Goal: Task Accomplishment & Management: Manage account settings

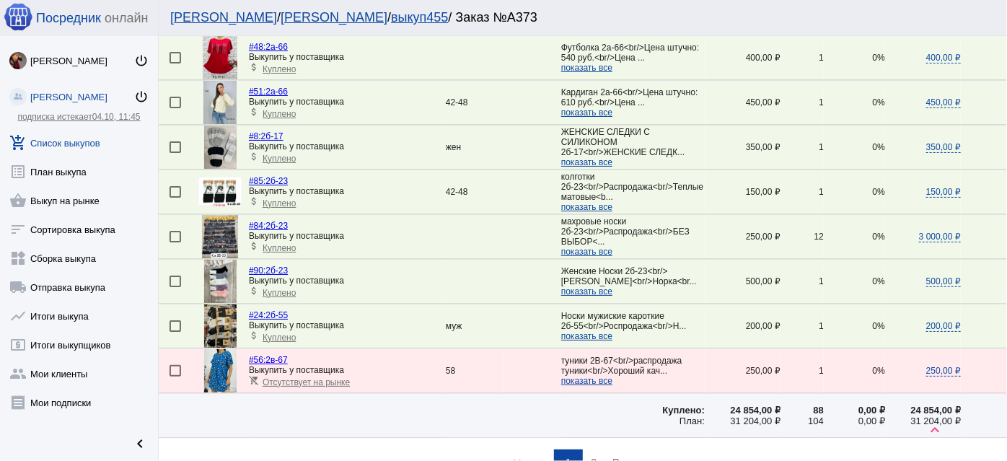
scroll to position [2116, 0]
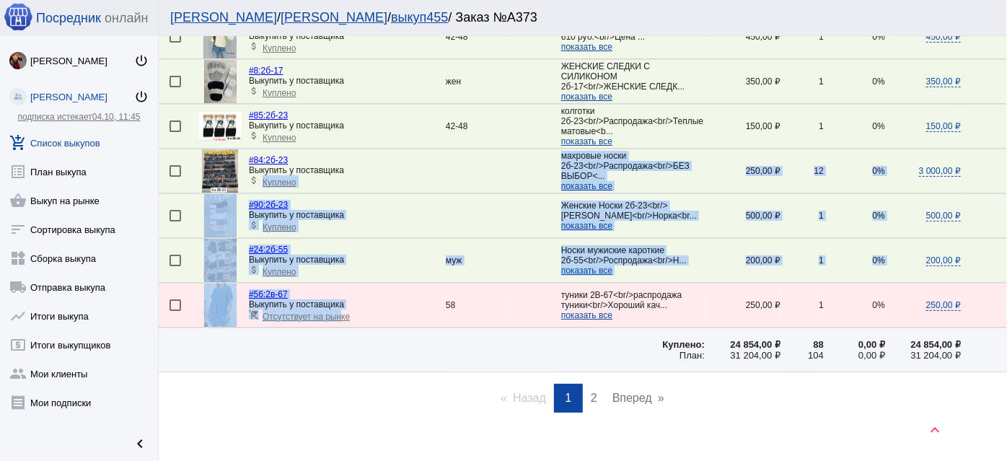
drag, startPoint x: 250, startPoint y: 169, endPoint x: 338, endPoint y: 315, distance: 170.8
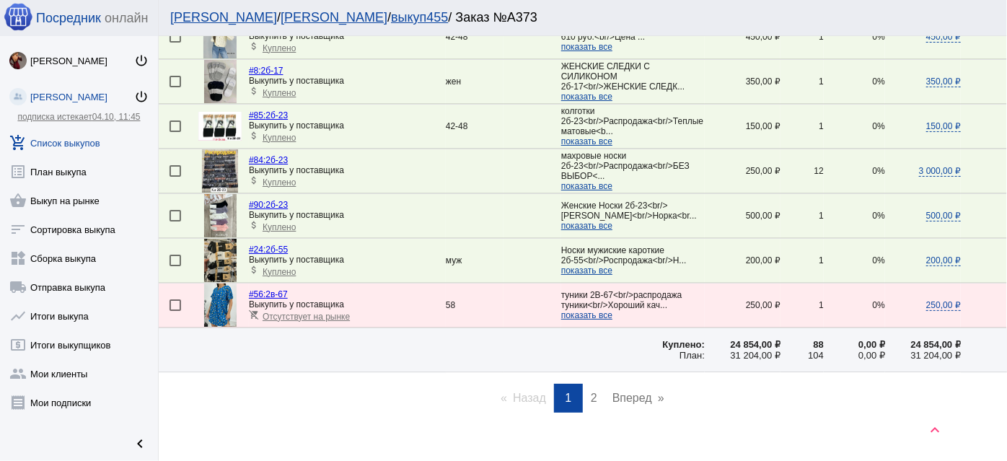
click at [357, 424] on div "keyboard_arrow_up" at bounding box center [583, 453] width 848 height 58
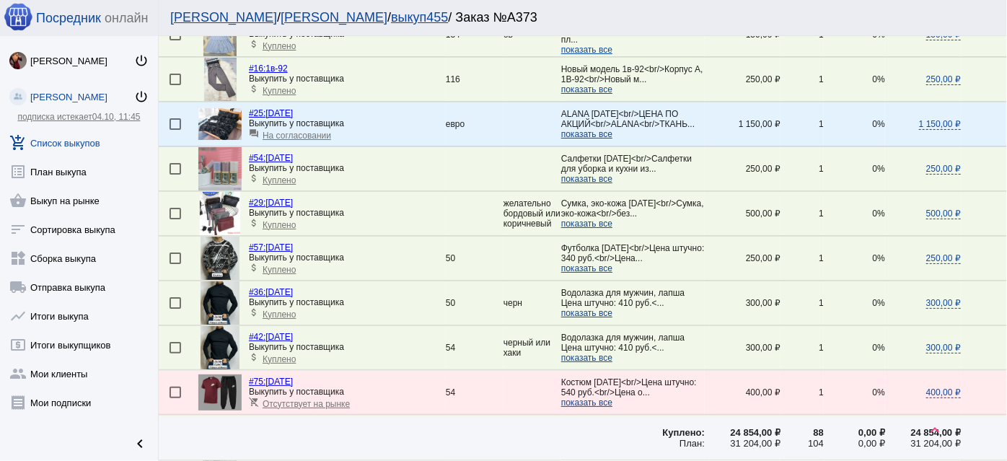
scroll to position [1264, 0]
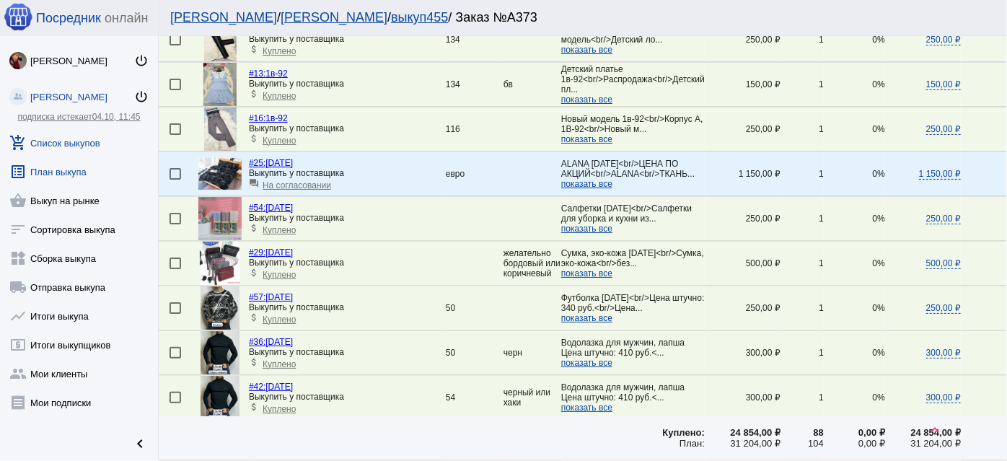
click at [84, 170] on link "list_alt План выкупа" at bounding box center [79, 168] width 158 height 29
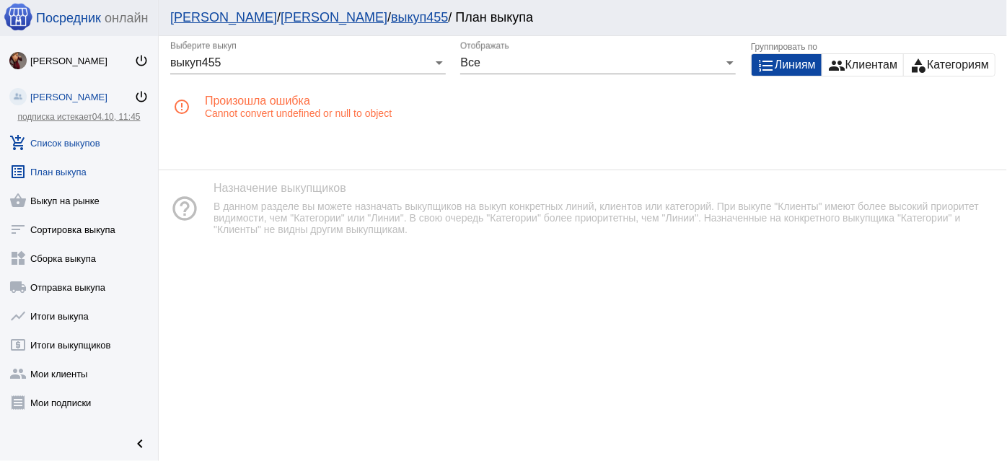
click at [88, 141] on link "add_shopping_cart Список выкупов" at bounding box center [79, 140] width 158 height 29
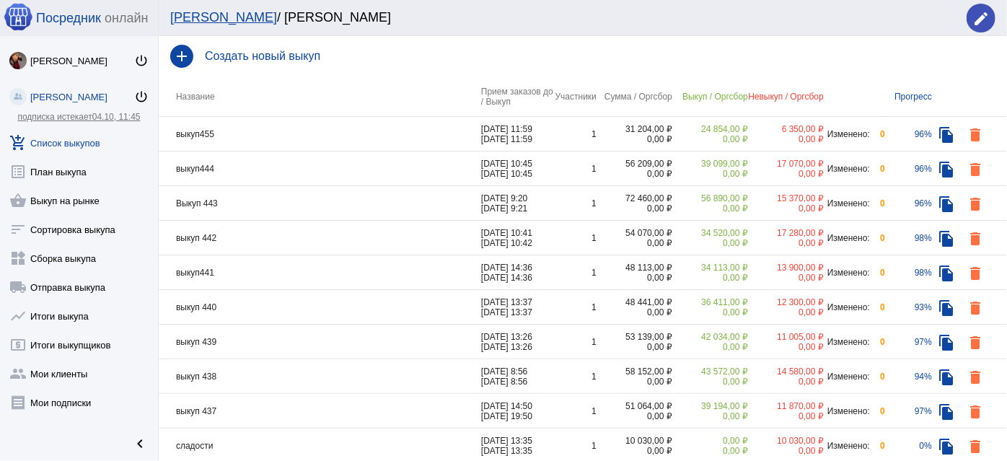
click at [323, 163] on td "выкуп444" at bounding box center [320, 168] width 322 height 35
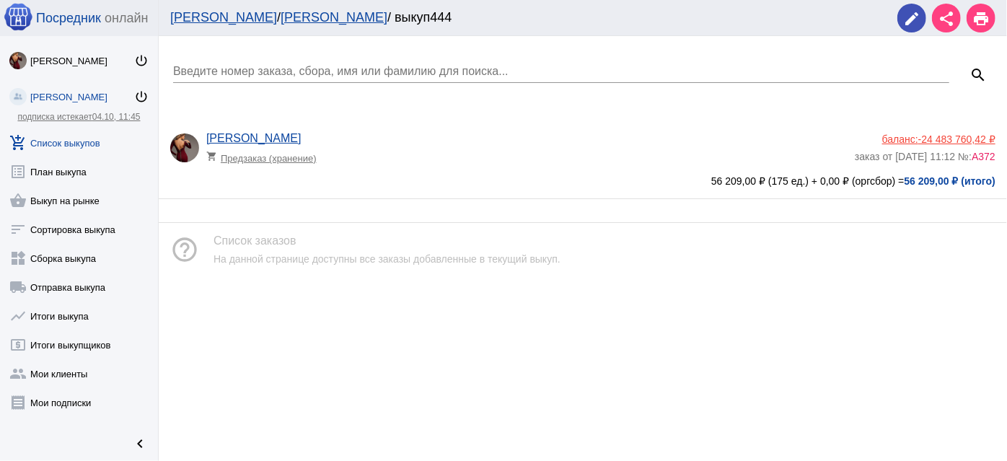
click at [344, 153] on app-delivery-type "shopping_cart Предзаказ (хранение)" at bounding box center [526, 154] width 641 height 19
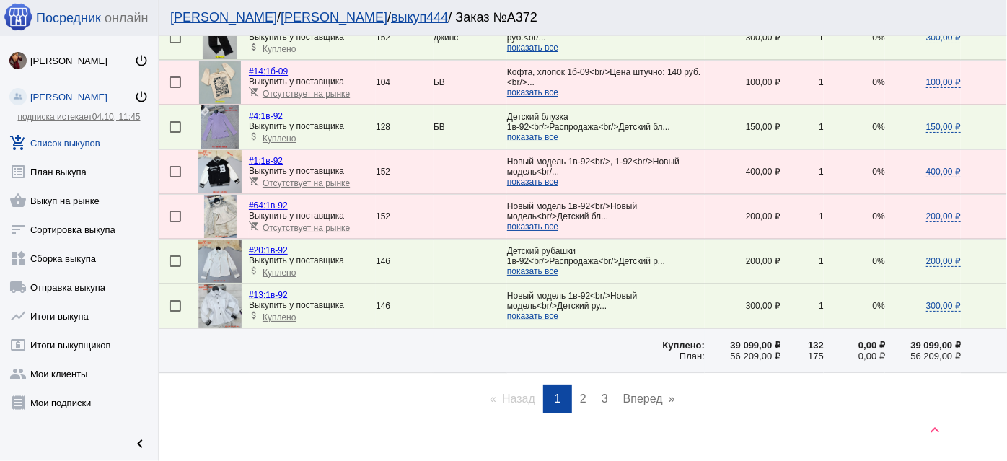
scroll to position [2056, 0]
click at [580, 391] on span "2" at bounding box center [583, 397] width 6 height 12
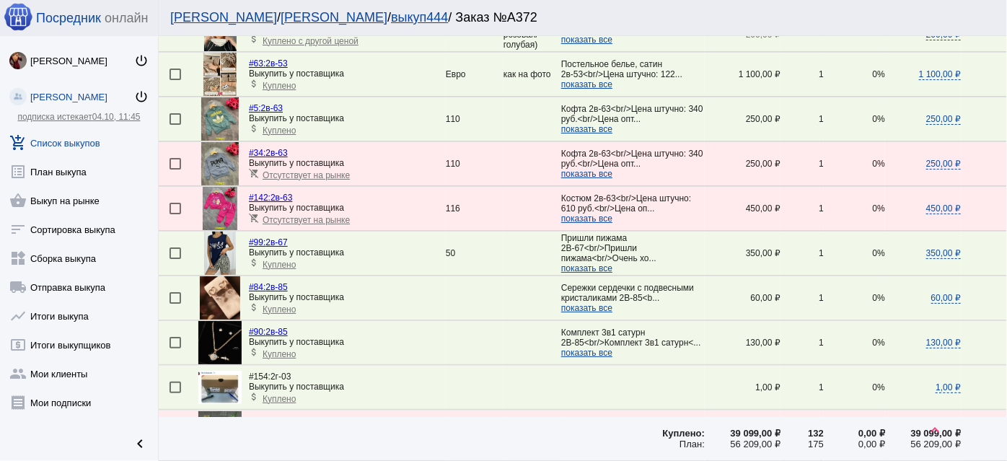
scroll to position [1770, 0]
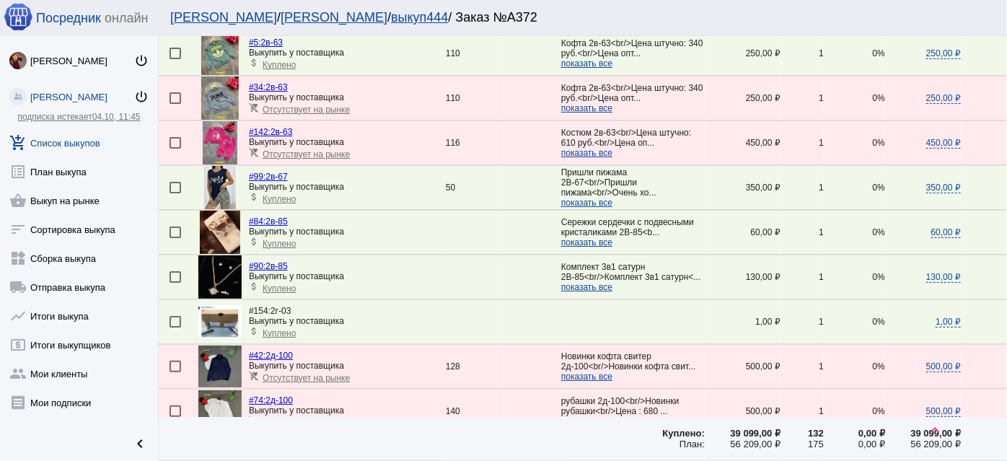
click at [76, 147] on link "add_shopping_cart Список выкупов" at bounding box center [79, 140] width 158 height 29
